Goal: Task Accomplishment & Management: Manage account settings

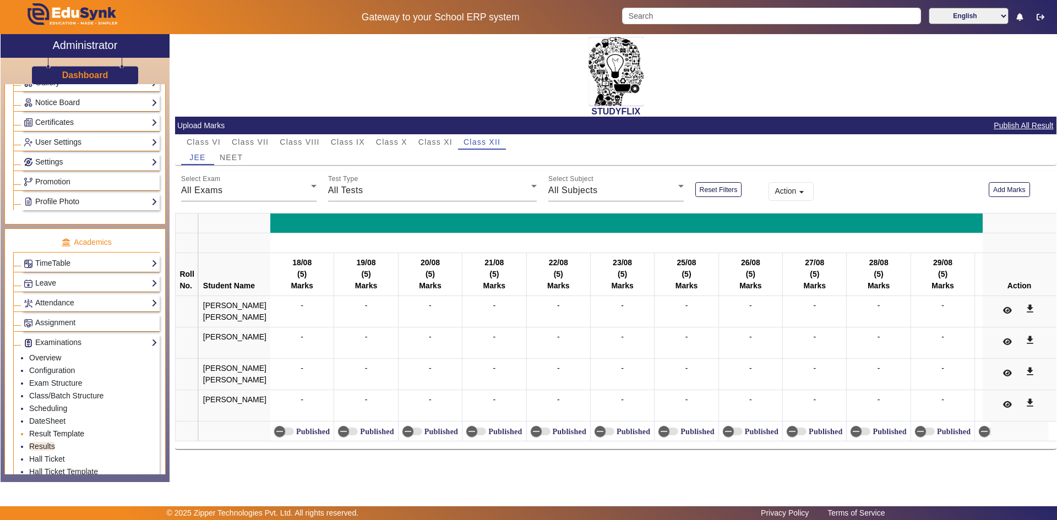
scroll to position [330, 0]
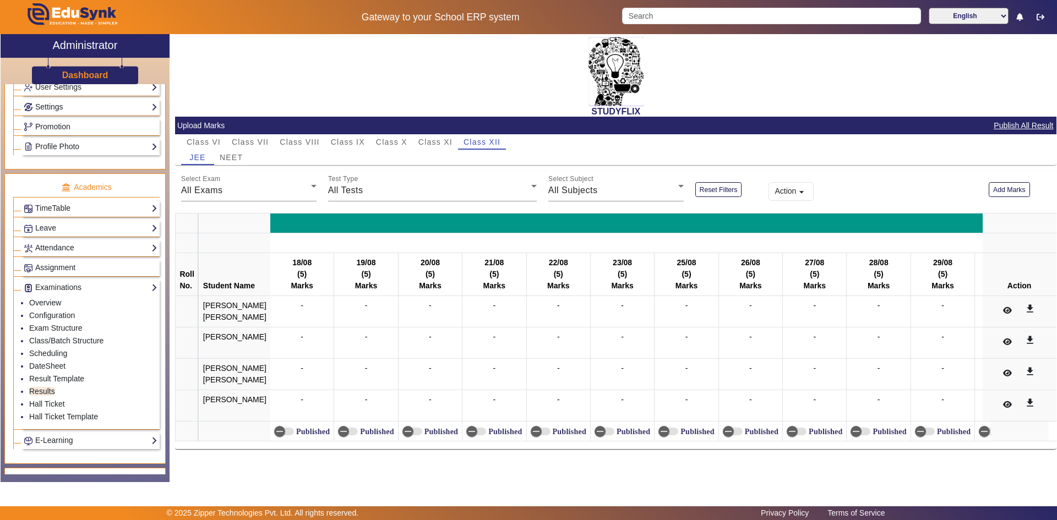
click at [155, 344] on ul "Academics TimeTable Assign Teacher AcademicCalendar Period Structure TimeTable …" at bounding box center [84, 318] width 161 height 291
click at [168, 344] on div "Administration Institution Institution Details Session Configuration Classes/Ba…" at bounding box center [85, 279] width 169 height 390
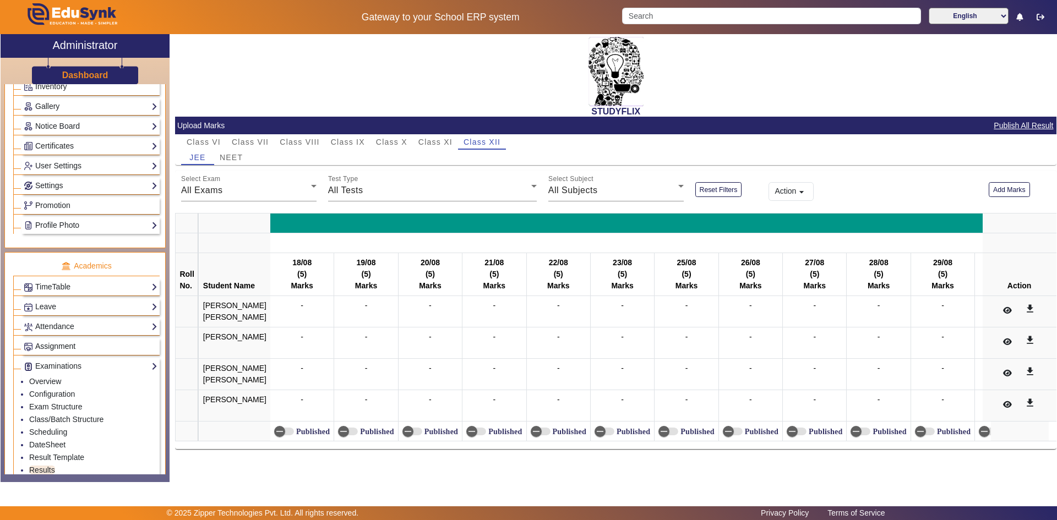
scroll to position [362, 0]
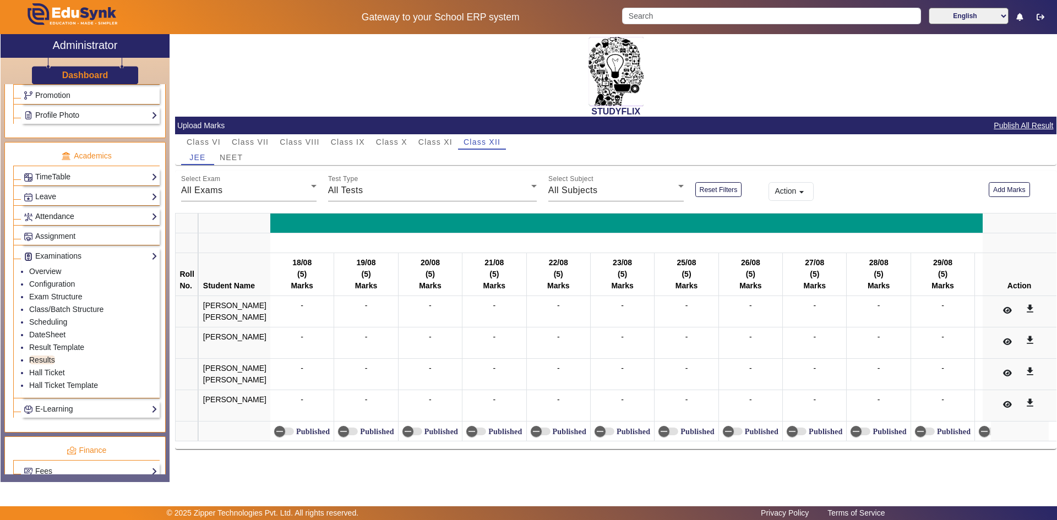
click at [58, 220] on link "Attendance" at bounding box center [91, 216] width 134 height 13
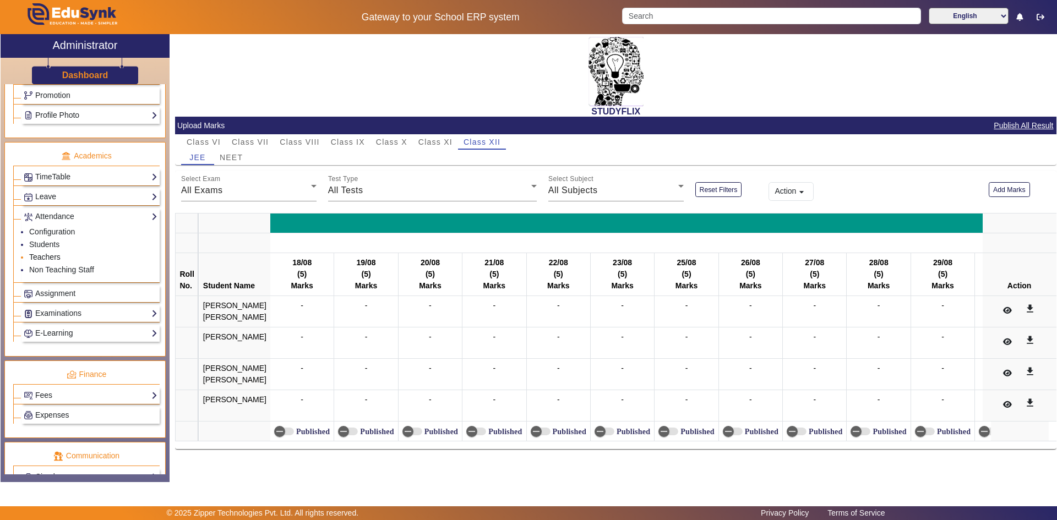
click at [46, 257] on link "Teachers" at bounding box center [44, 257] width 31 height 9
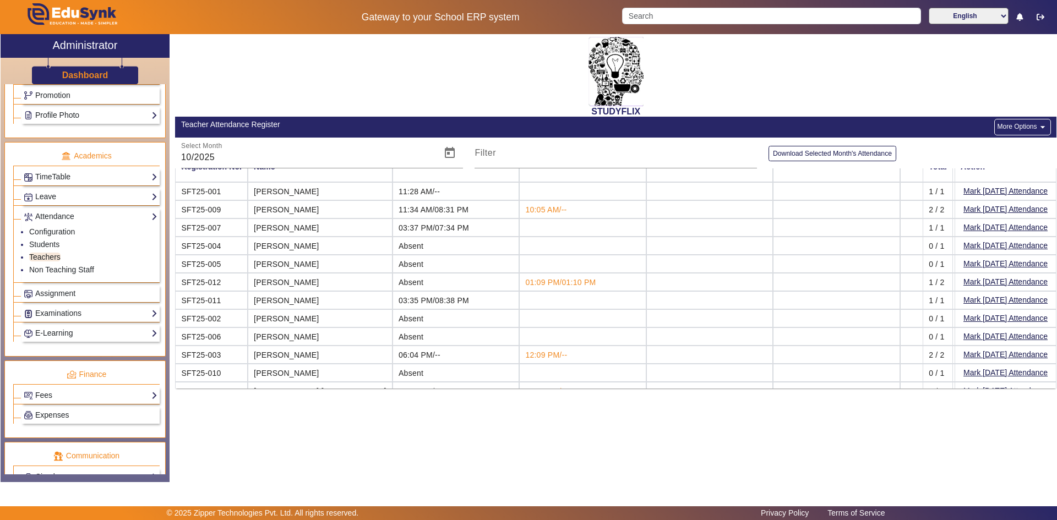
scroll to position [34, 0]
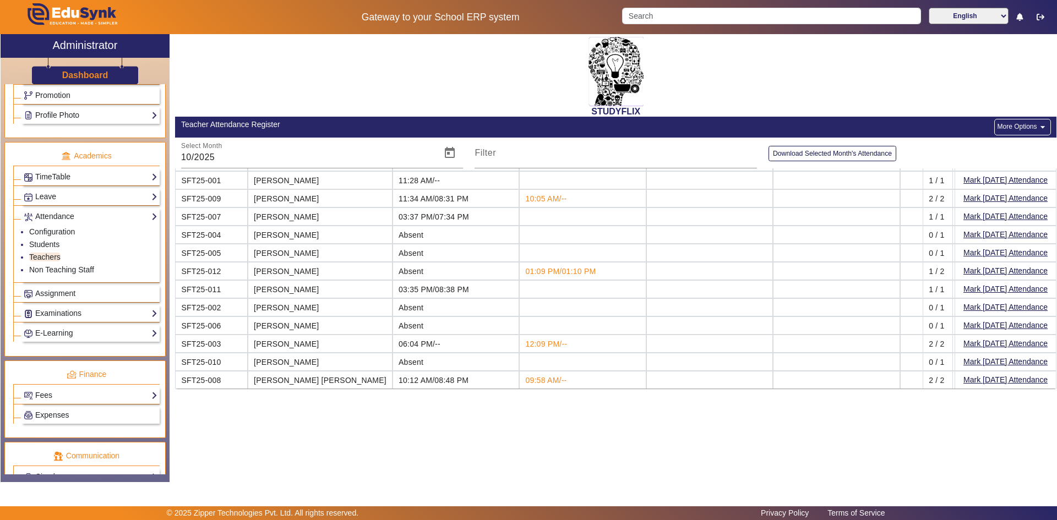
click at [1010, 123] on button "More Options arrow_drop_down" at bounding box center [1022, 127] width 56 height 17
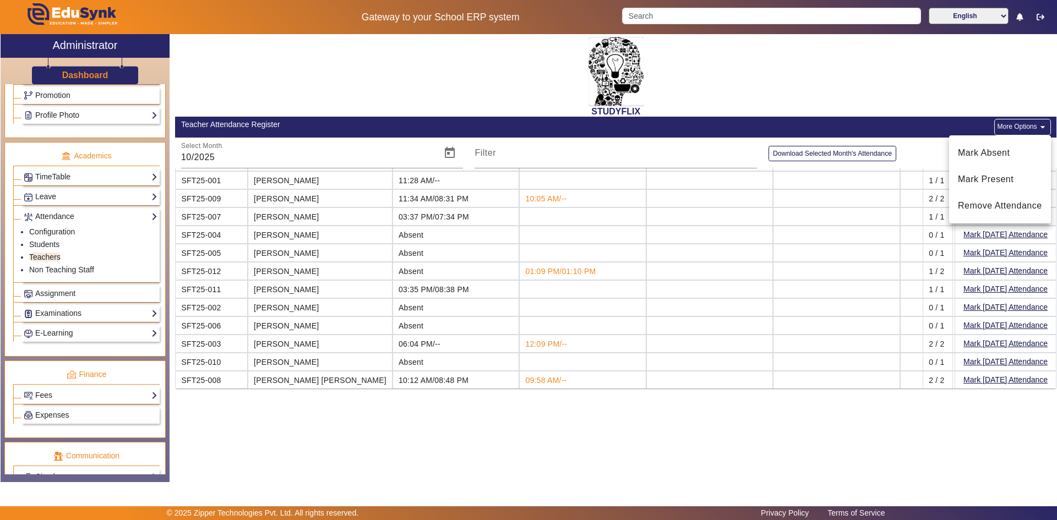
click at [934, 116] on div at bounding box center [528, 260] width 1057 height 520
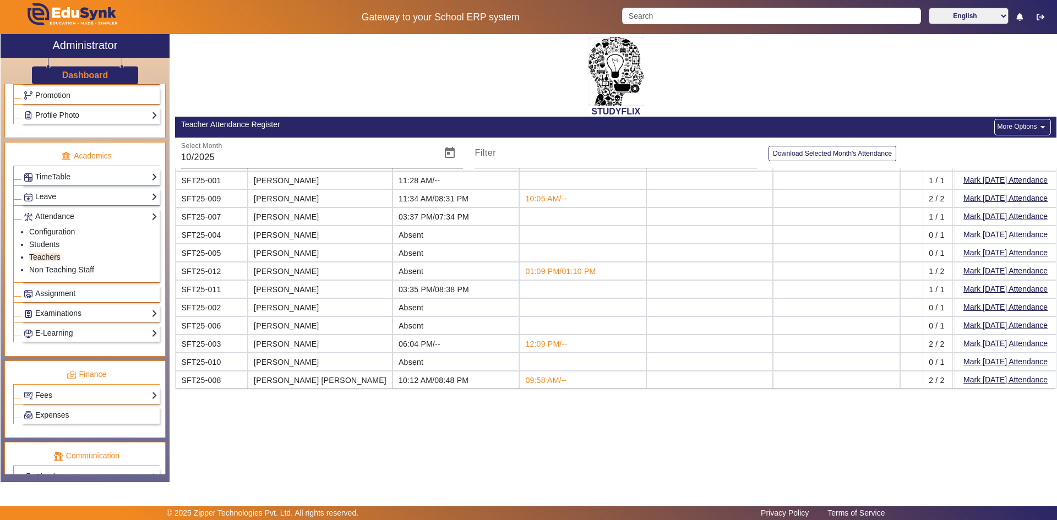
click at [351, 161] on input "10/2025" at bounding box center [308, 157] width 254 height 13
click at [455, 154] on span "Open calendar" at bounding box center [449, 153] width 26 height 26
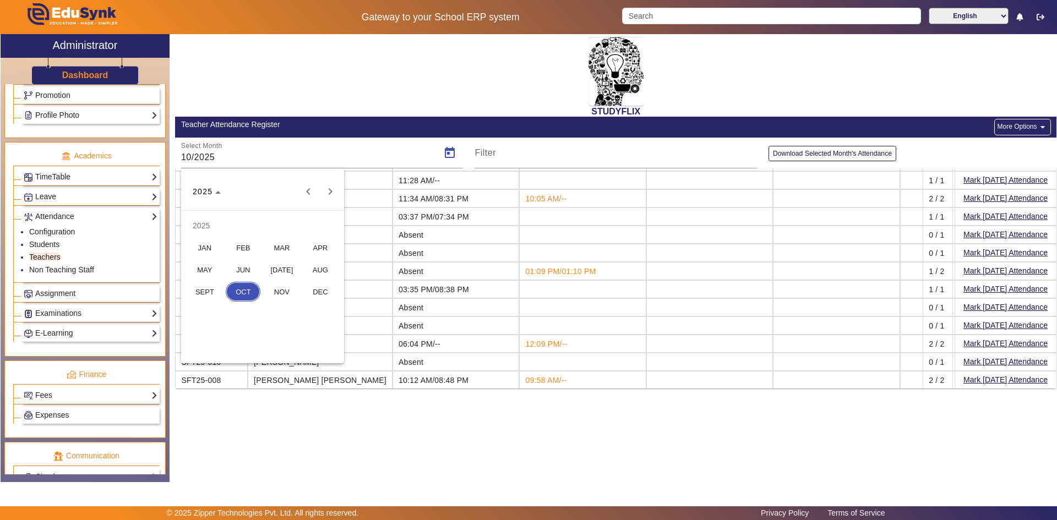
click at [219, 287] on span "SEPT" at bounding box center [204, 292] width 35 height 20
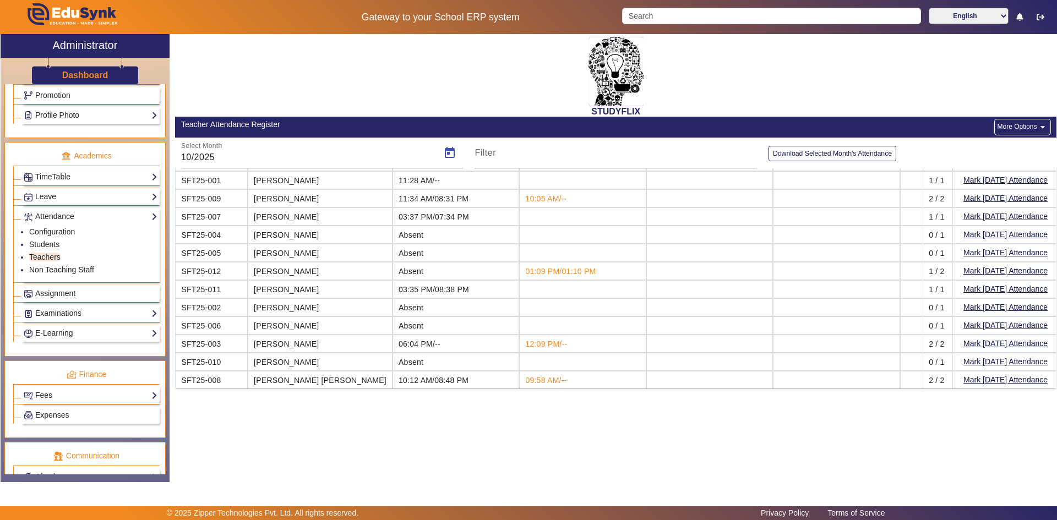
type input "09/2025"
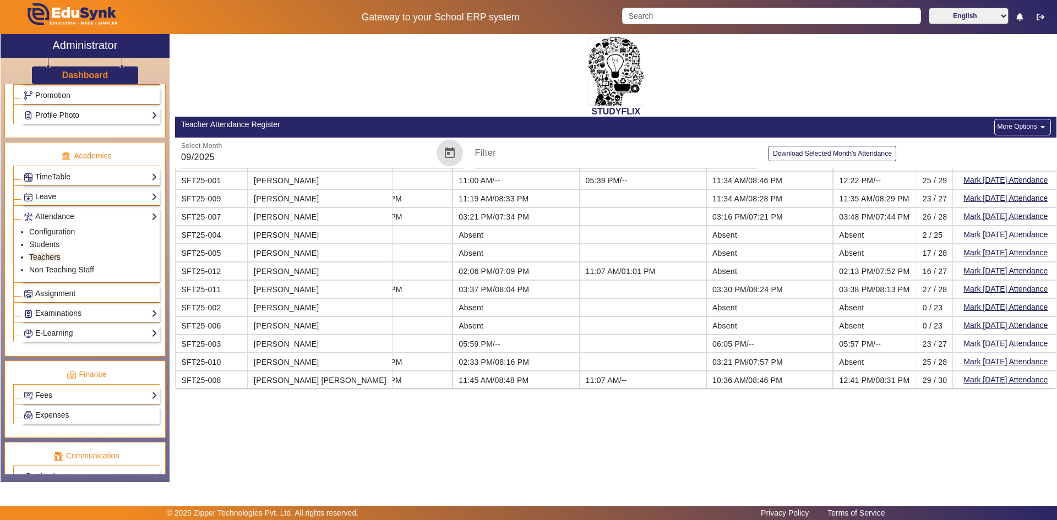
scroll to position [0, 3237]
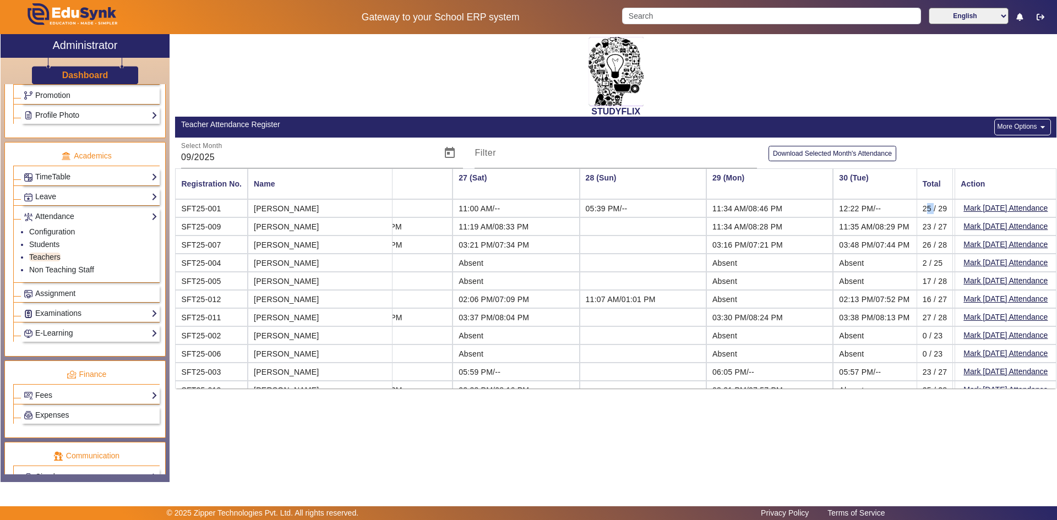
drag, startPoint x: 924, startPoint y: 208, endPoint x: 912, endPoint y: 212, distance: 12.7
click at [916, 212] on mat-cell "25 / 29" at bounding box center [934, 208] width 37 height 18
click at [921, 207] on mat-cell "25 / 29" at bounding box center [934, 208] width 37 height 18
click at [1011, 125] on button "More Options arrow_drop_down" at bounding box center [1022, 127] width 56 height 17
click at [888, 157] on div at bounding box center [528, 260] width 1057 height 520
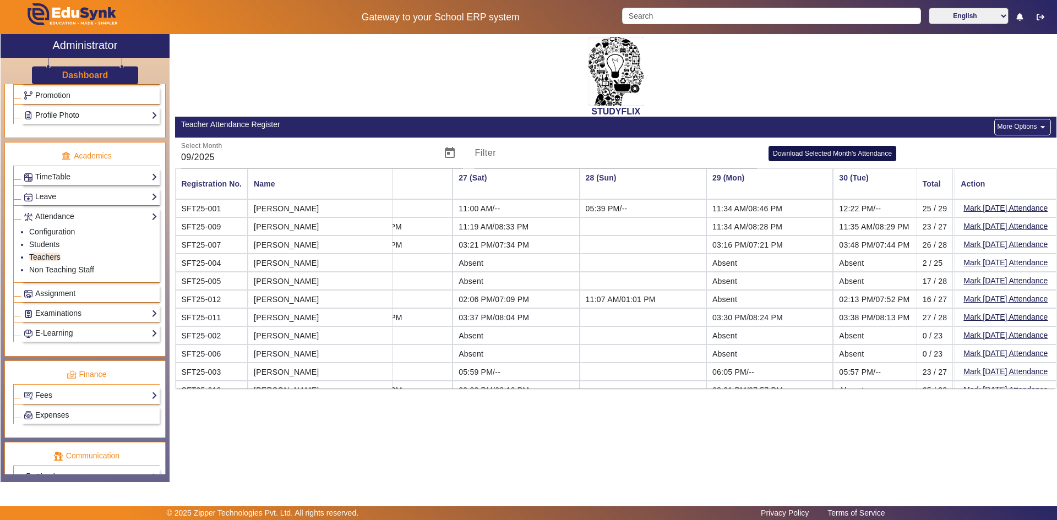
click at [884, 155] on button "Download Selected Month's Attendance" at bounding box center [832, 153] width 128 height 15
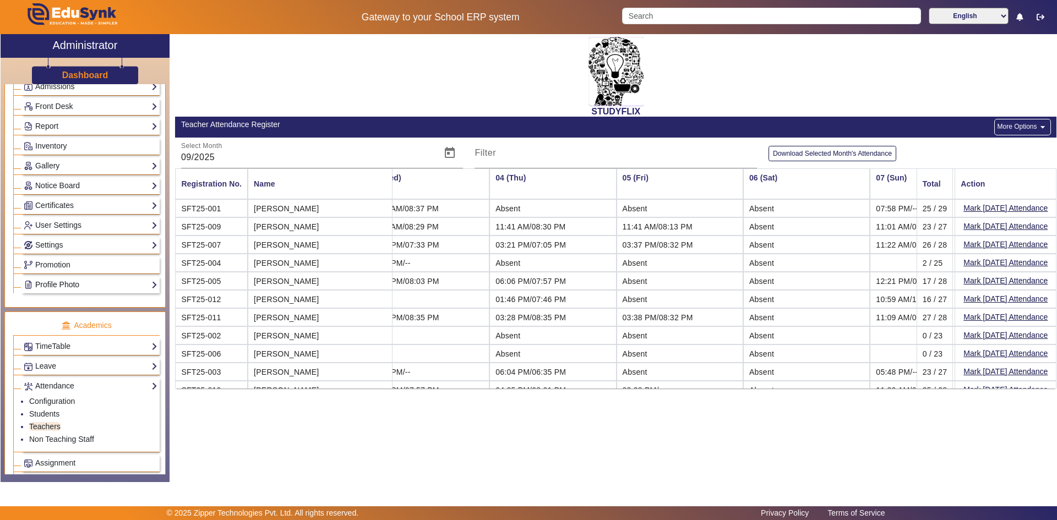
scroll to position [196, 0]
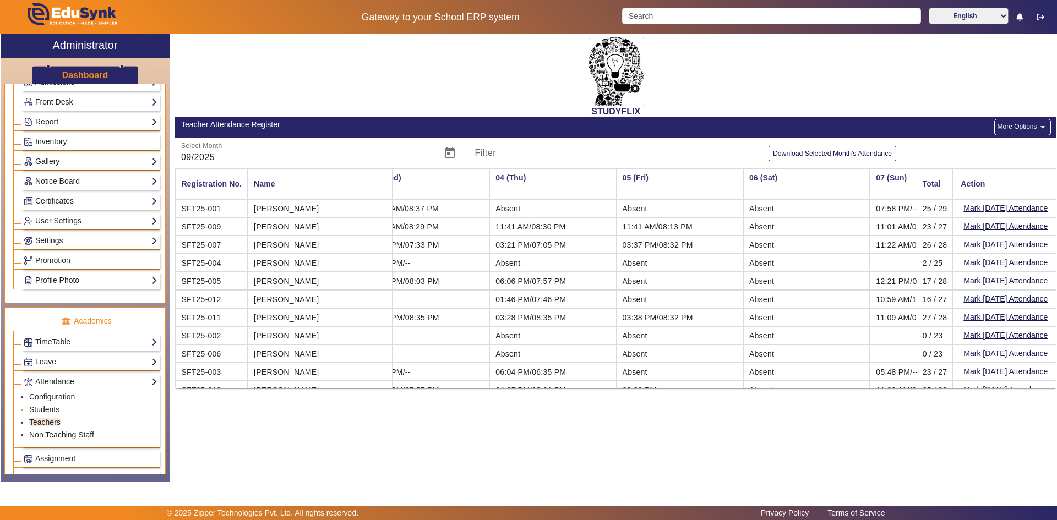
click at [48, 407] on link "Students" at bounding box center [44, 409] width 30 height 9
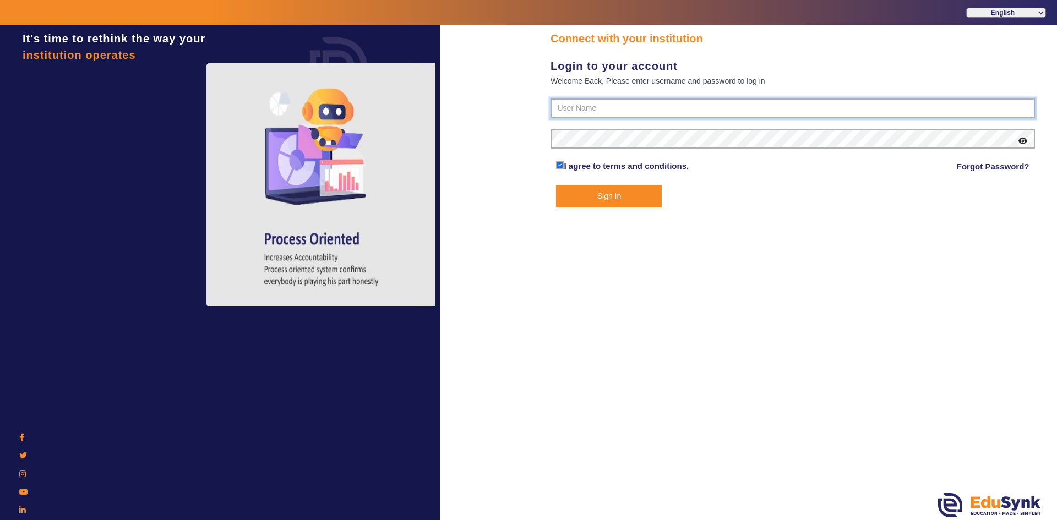
type input "6354922771"
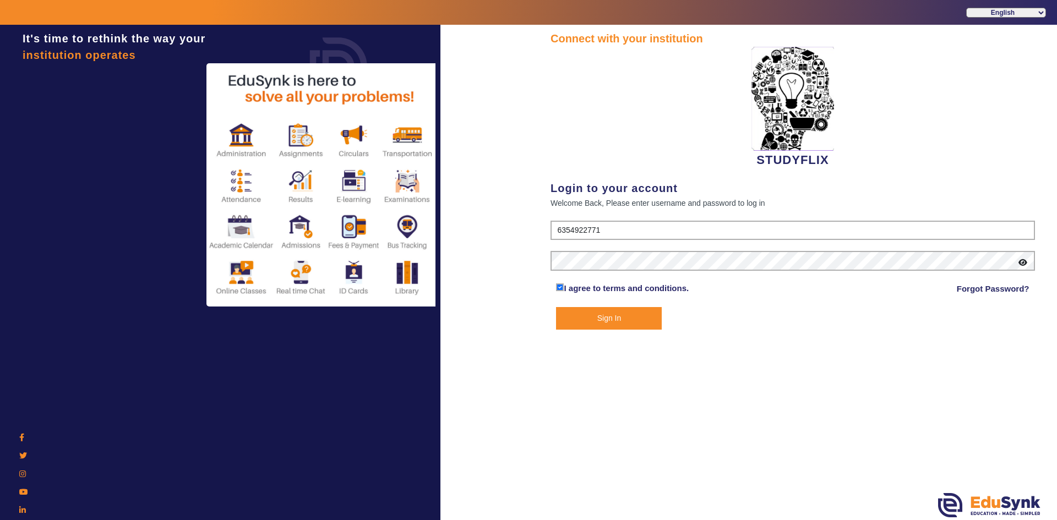
click at [650, 319] on button "Sign In" at bounding box center [609, 318] width 106 height 23
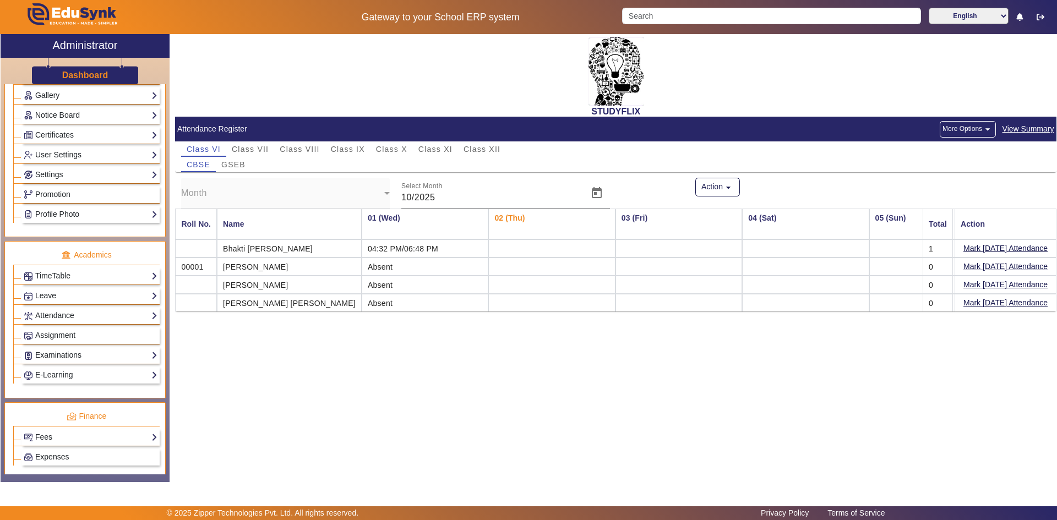
scroll to position [275, 0]
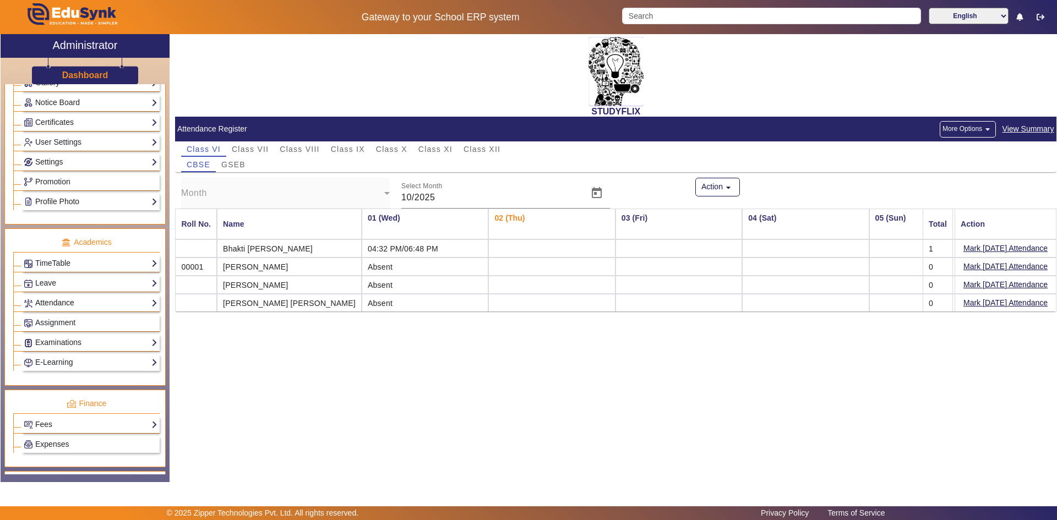
click at [53, 298] on link "Attendance" at bounding box center [91, 303] width 134 height 13
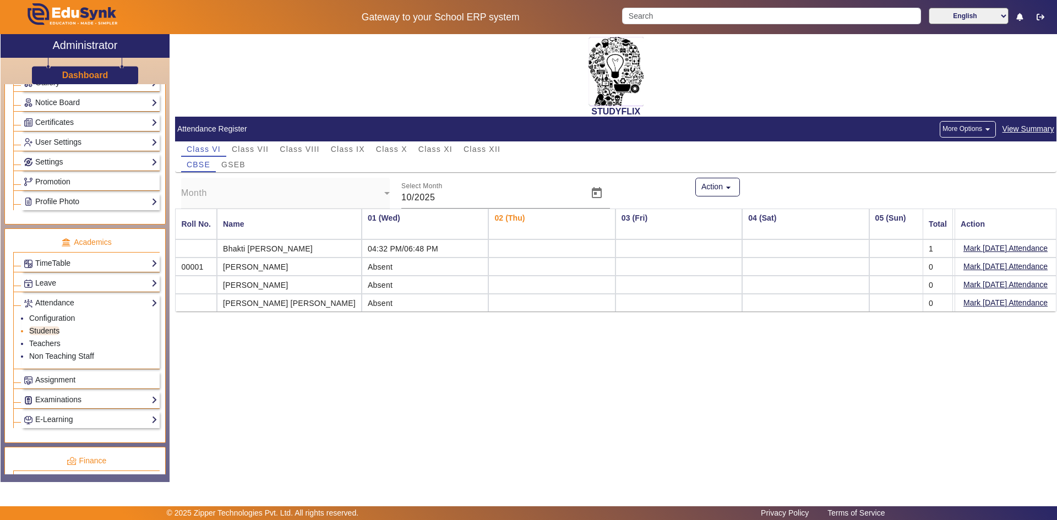
click at [48, 327] on link "Students" at bounding box center [44, 330] width 30 height 9
click at [722, 187] on button "Action arrow_drop_down" at bounding box center [717, 187] width 45 height 19
click at [783, 181] on div at bounding box center [528, 260] width 1057 height 520
click at [602, 197] on span "Open calendar" at bounding box center [596, 193] width 26 height 26
click at [422, 326] on span "SEPT" at bounding box center [425, 332] width 35 height 20
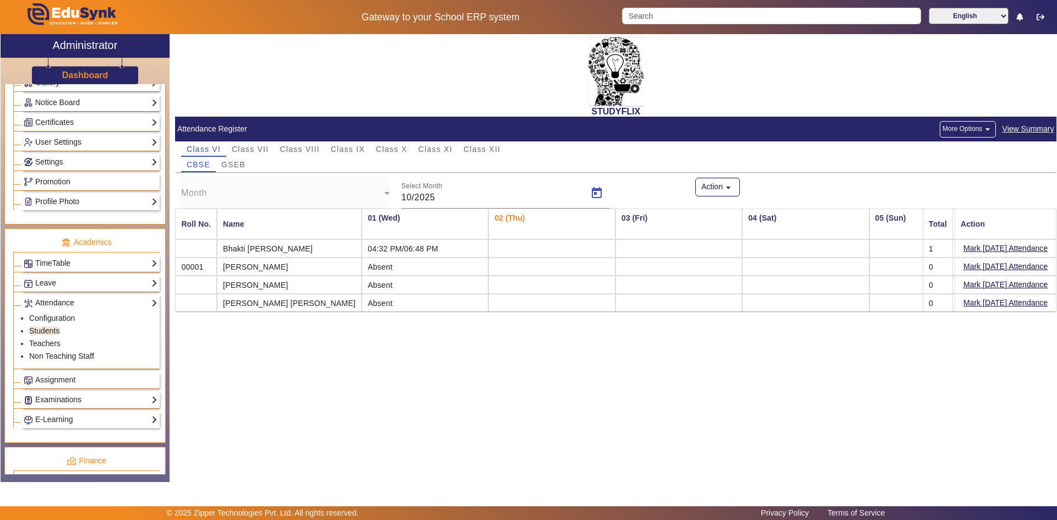
type input "09/2025"
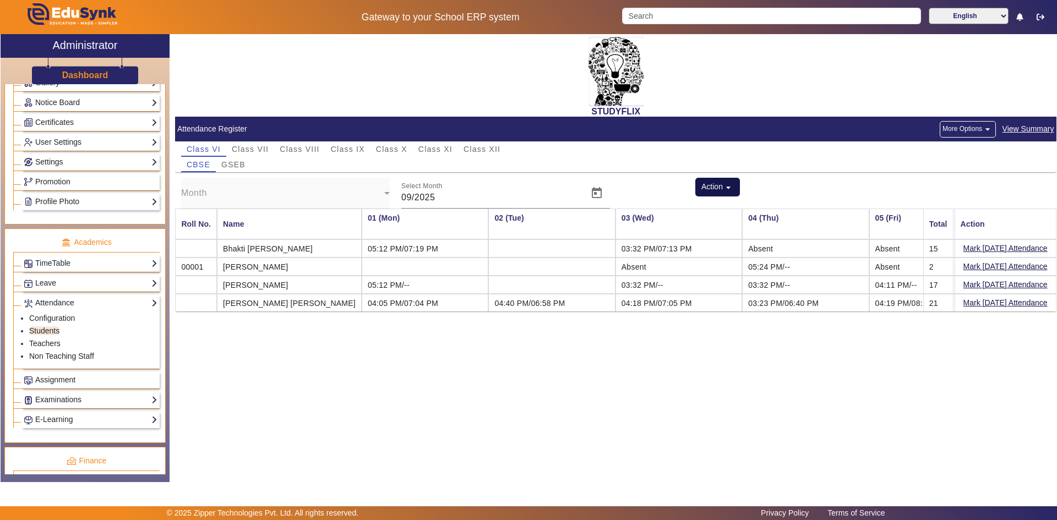
click at [733, 187] on mat-icon "arrow_drop_down" at bounding box center [728, 187] width 11 height 11
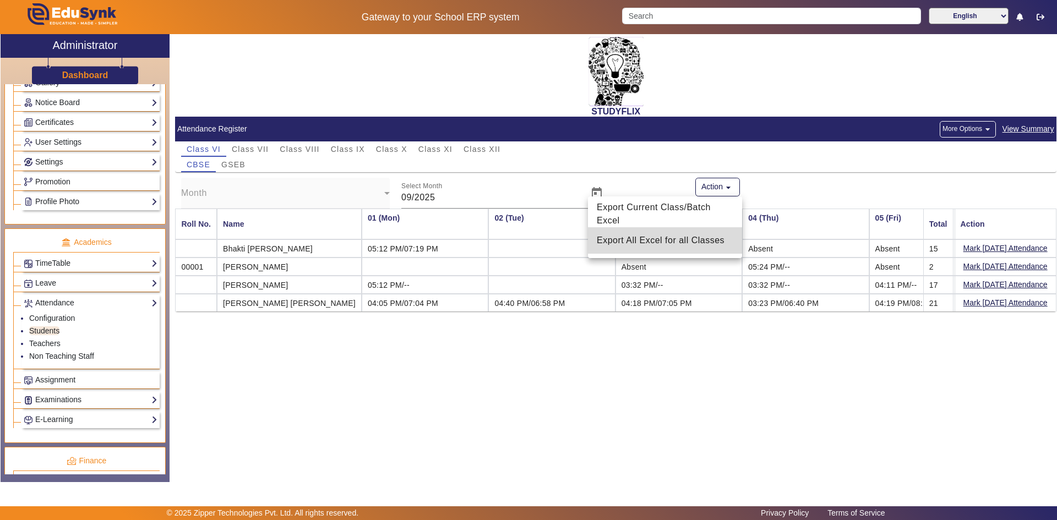
click at [699, 239] on span "Export All Excel for all Classes" at bounding box center [665, 240] width 136 height 13
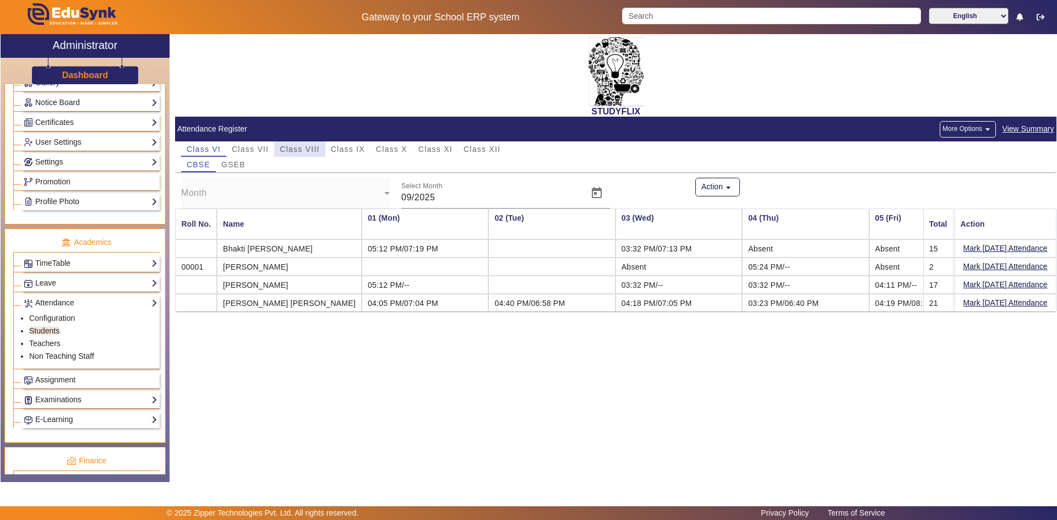
click at [293, 148] on span "Class VIII" at bounding box center [300, 149] width 40 height 8
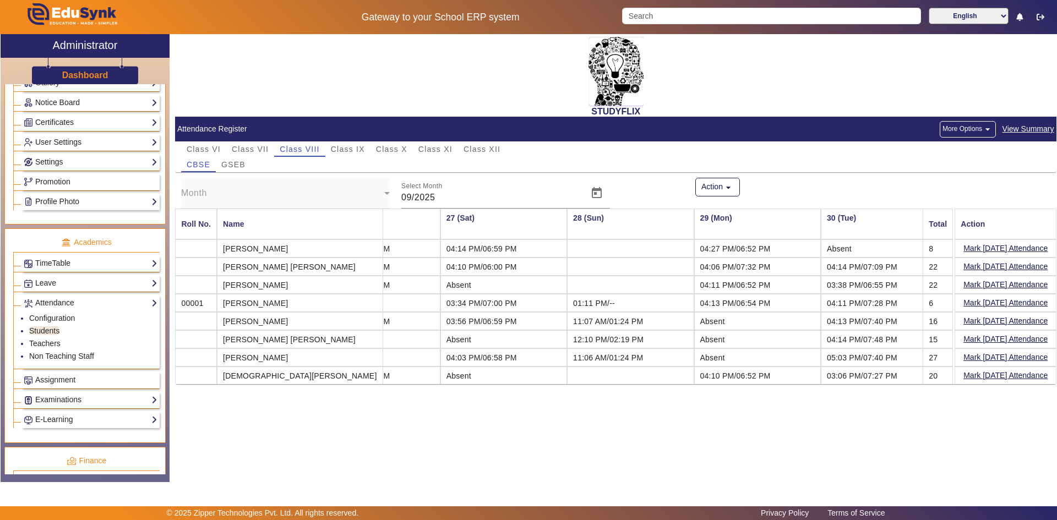
scroll to position [0, 3242]
click at [518, 404] on div "STUDYFLIX Attendance Register More Options arrow_drop_down View Summary Class V…" at bounding box center [613, 252] width 887 height 436
drag, startPoint x: 178, startPoint y: 219, endPoint x: 940, endPoint y: 378, distance: 778.8
click at [940, 378] on mat-table "Roll No. Name 01 (Mon) 02 (Tue) 03 (Wed) 04 (Thu) 05 (Fri) 06 (Sat) 07 (Sun) 08…" at bounding box center [615, 297] width 881 height 176
copy mat-table "Roll No. Name 01 (Mon) 02 (Tue) 03 (Wed) 04 (Thu) 05 (Fri) 06 (Sat) 07 (Sun) 08…"
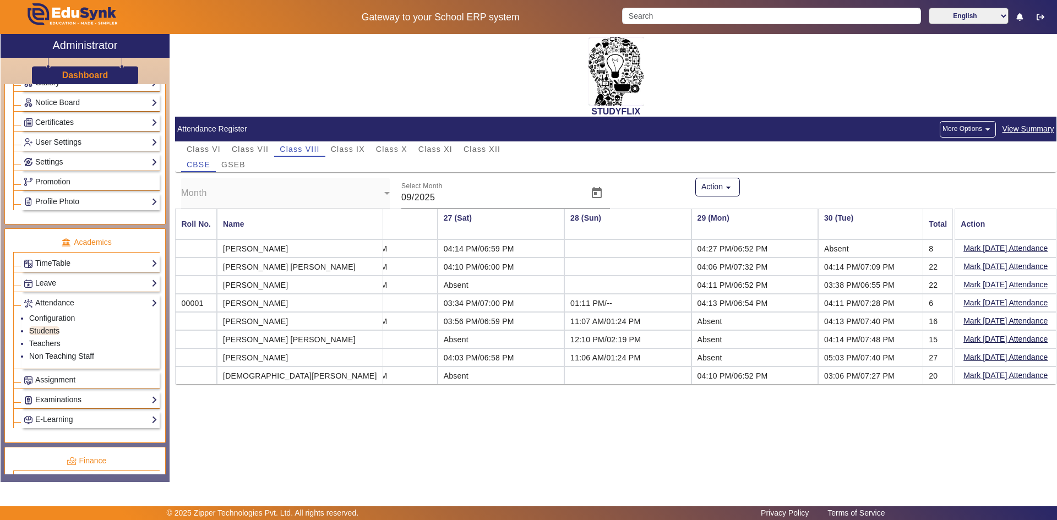
click at [470, 439] on div "STUDYFLIX Attendance Register More Options arrow_drop_down View Summary Class V…" at bounding box center [613, 252] width 887 height 436
click at [234, 168] on span "GSEB" at bounding box center [233, 165] width 24 height 8
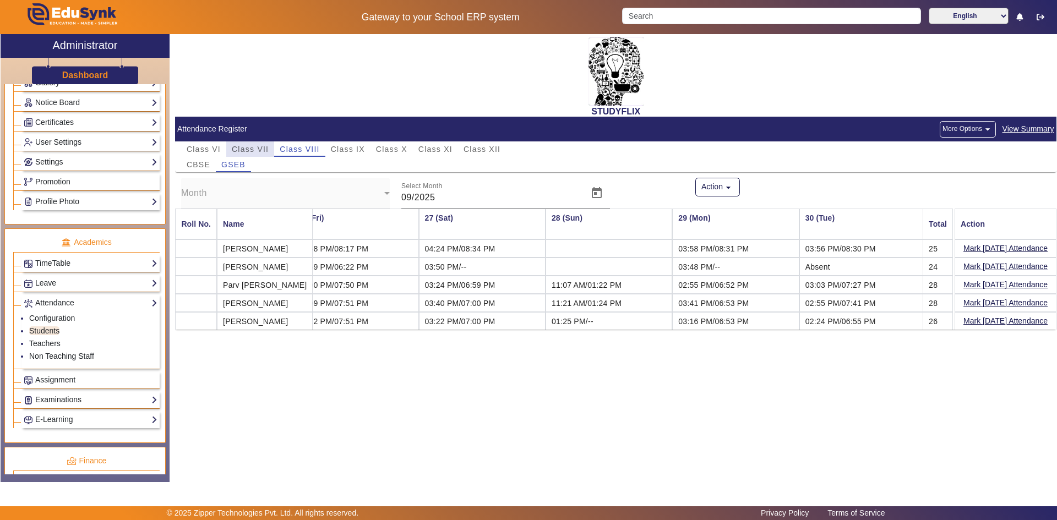
click at [249, 146] on span "Class VII" at bounding box center [250, 149] width 37 height 8
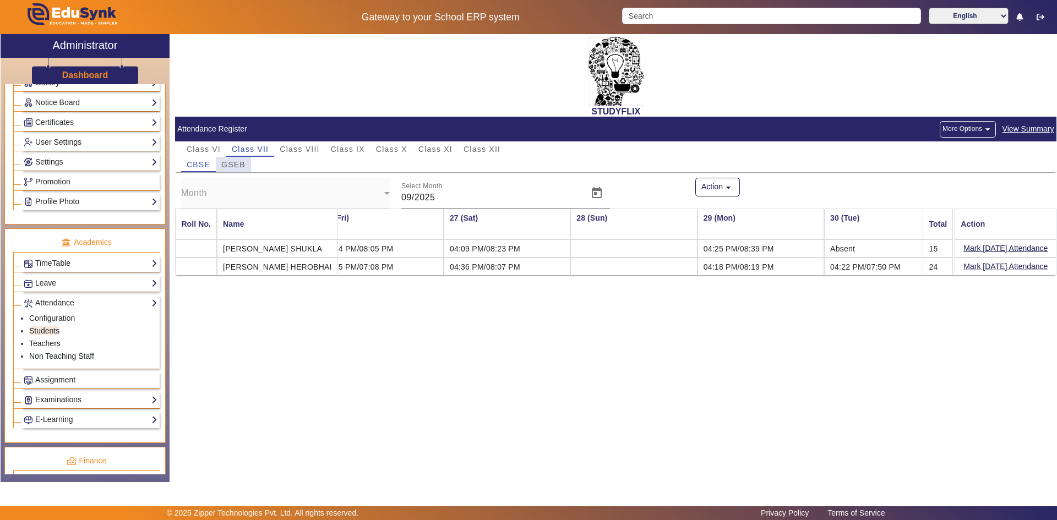
click at [231, 162] on span "GSEB" at bounding box center [233, 165] width 24 height 8
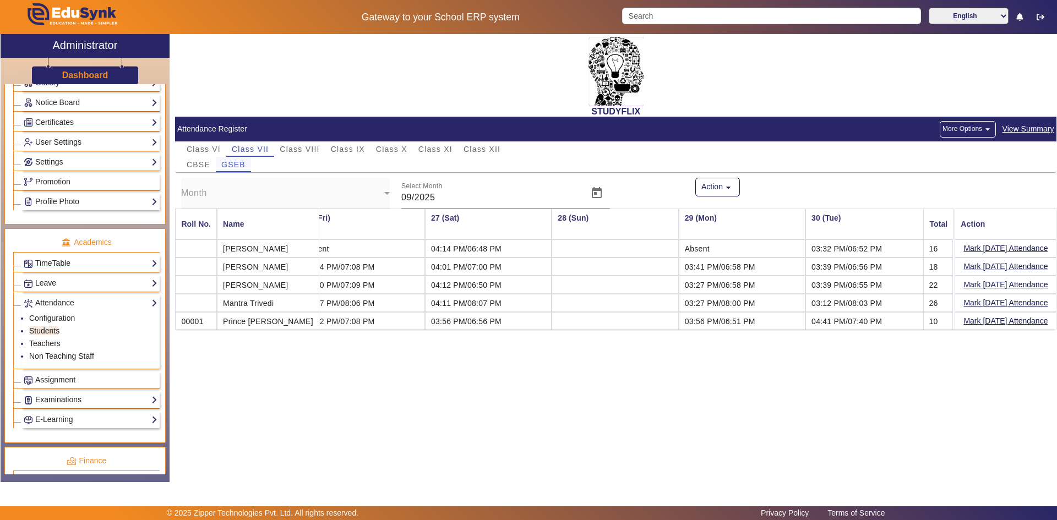
scroll to position [0, 3177]
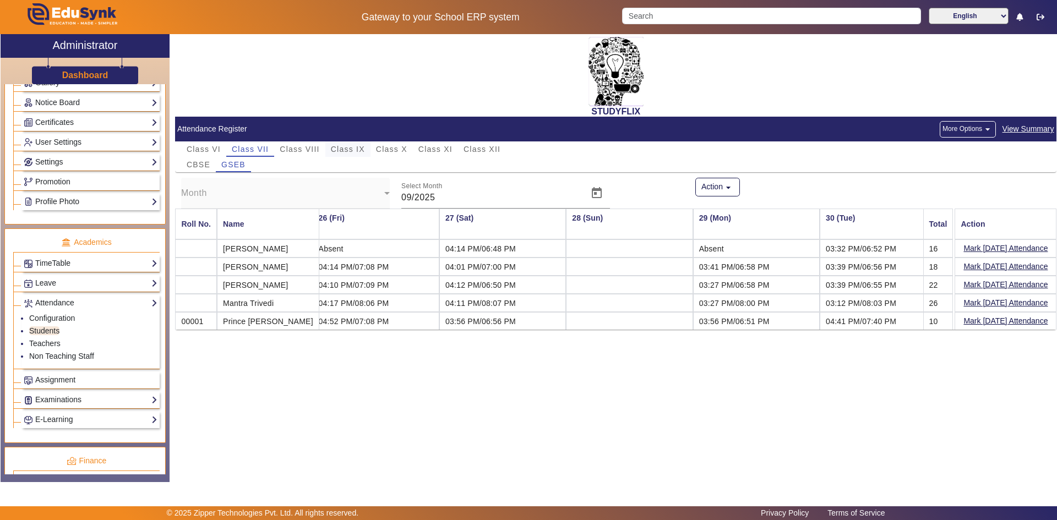
click at [347, 151] on span "Class IX" at bounding box center [348, 149] width 34 height 8
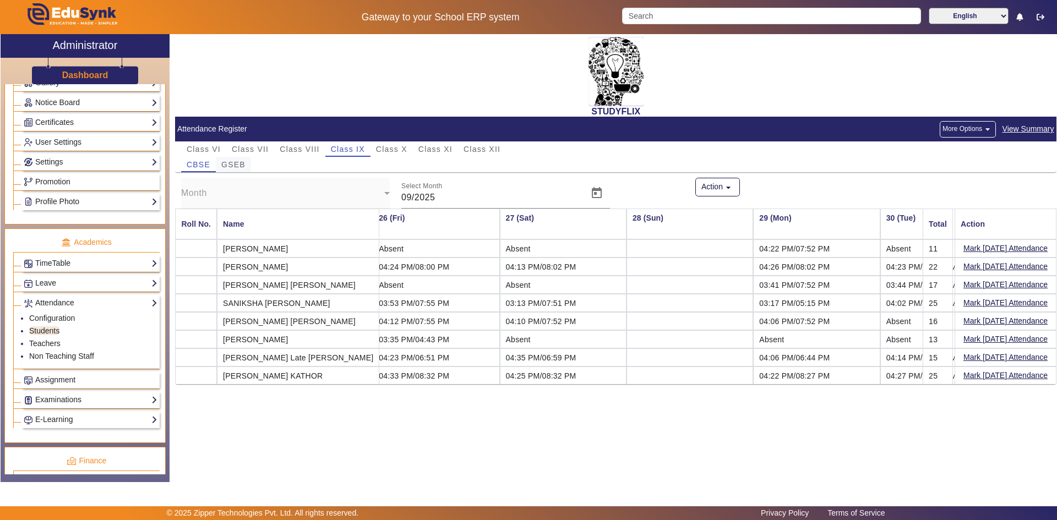
click at [242, 165] on span "GSEB" at bounding box center [233, 165] width 24 height 8
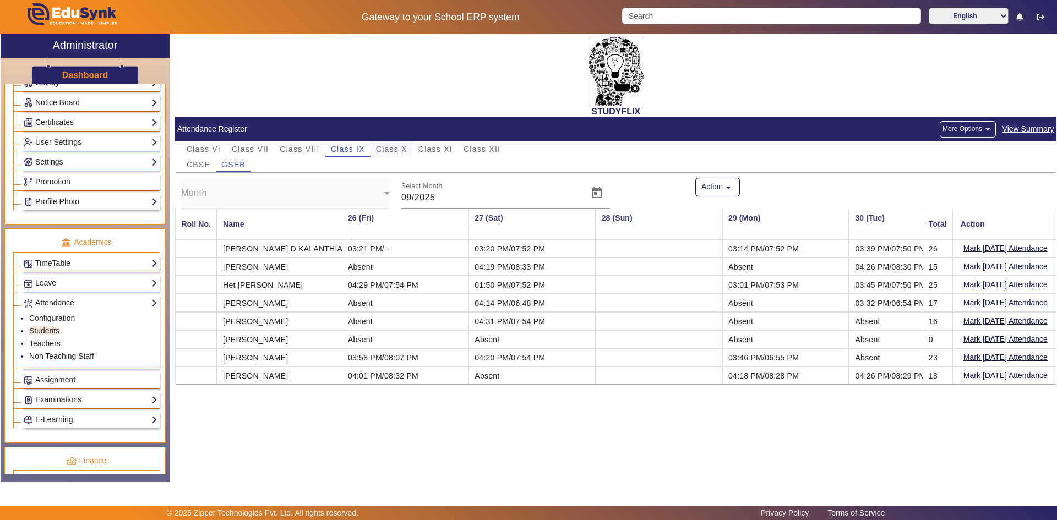
click at [382, 143] on span "Class X" at bounding box center [391, 148] width 31 height 15
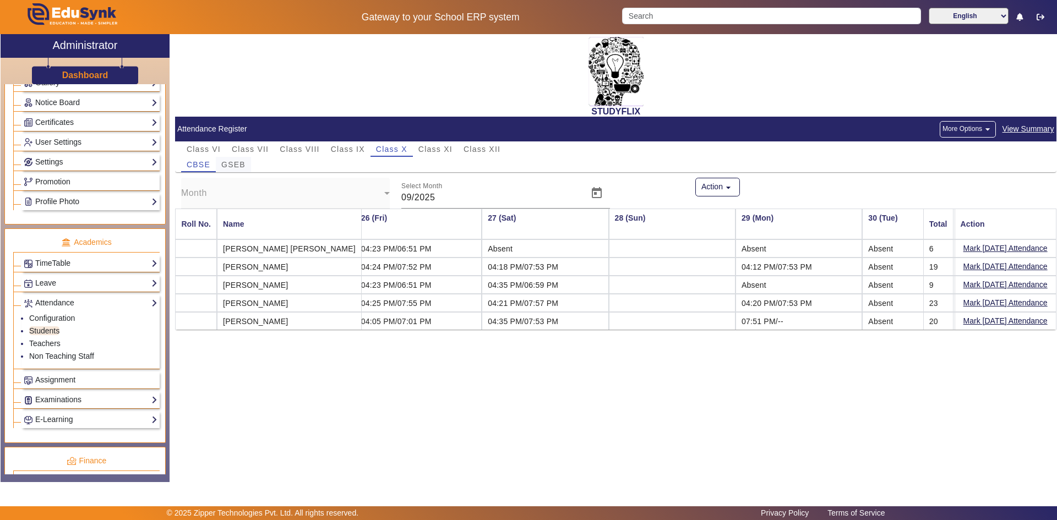
click at [241, 163] on span "GSEB" at bounding box center [233, 165] width 24 height 8
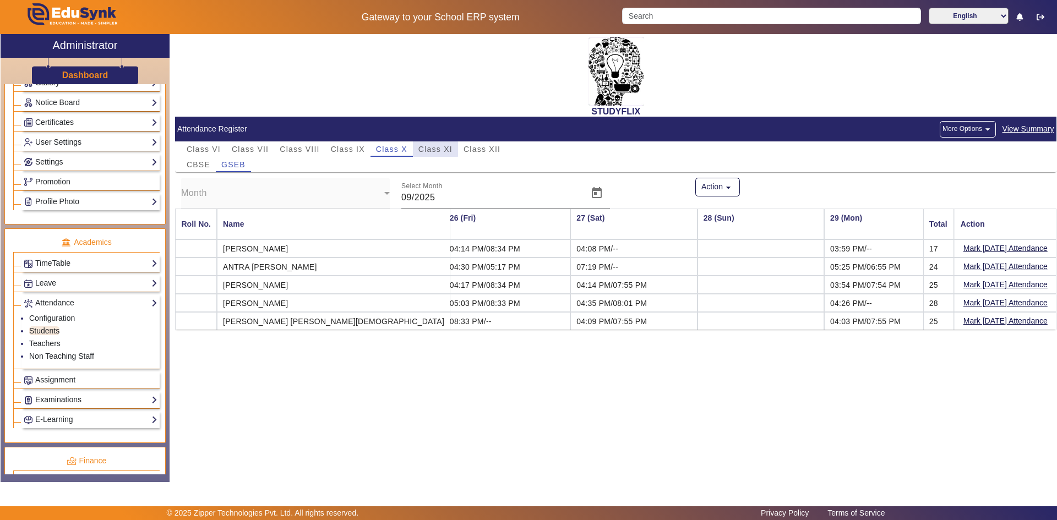
click at [435, 149] on span "Class XI" at bounding box center [435, 149] width 34 height 8
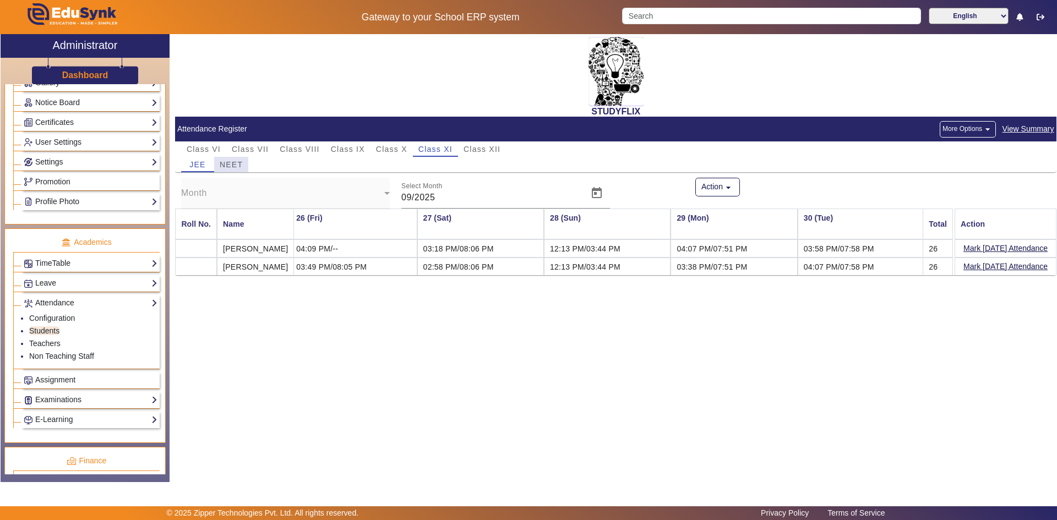
click at [232, 166] on span "NEET" at bounding box center [231, 165] width 23 height 8
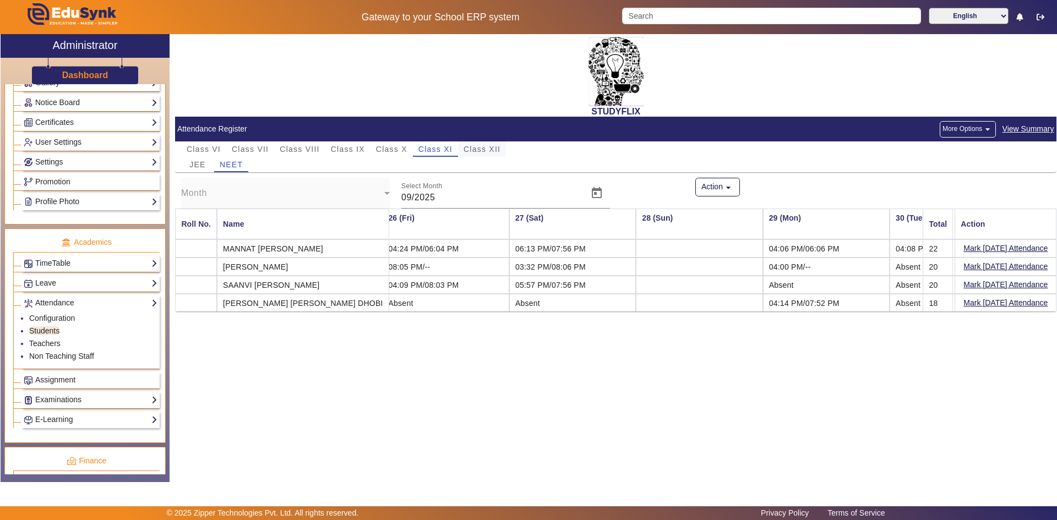
click at [488, 150] on span "Class XII" at bounding box center [481, 149] width 37 height 8
